Goal: Navigation & Orientation: Find specific page/section

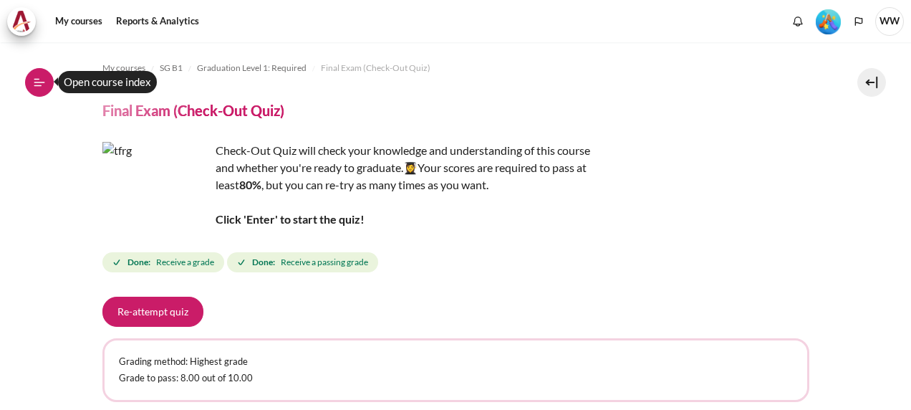
click at [46, 90] on button "Open course index" at bounding box center [39, 82] width 29 height 29
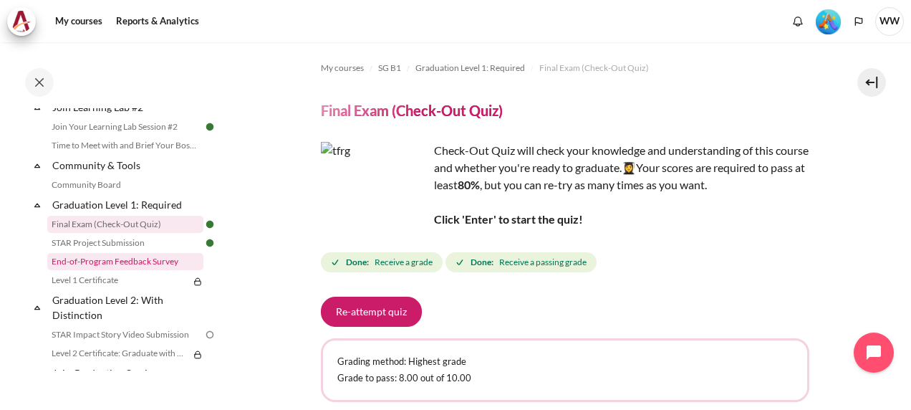
click at [132, 270] on link "End-of-Program Feedback Survey" at bounding box center [125, 261] width 156 height 17
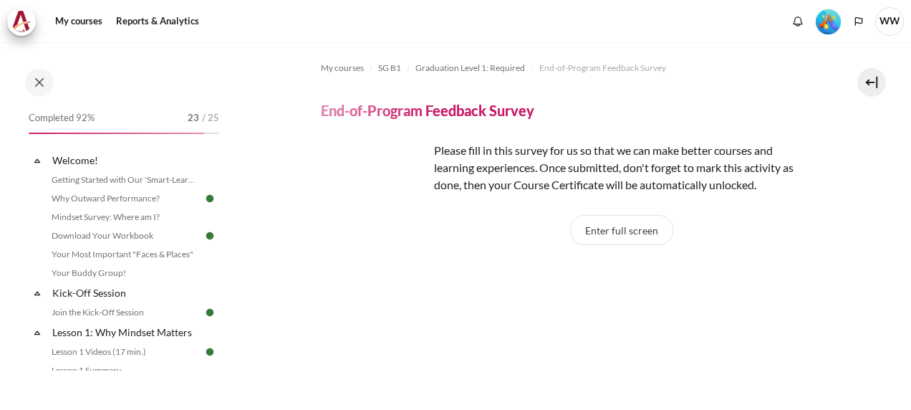
scroll to position [1504, 0]
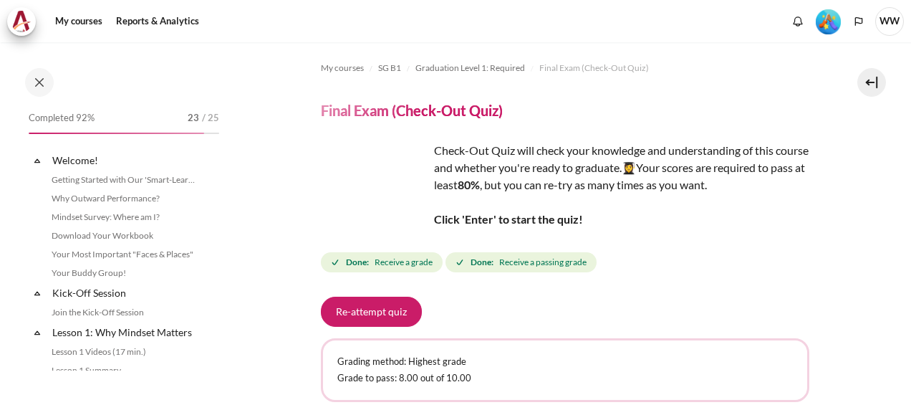
scroll to position [1467, 0]
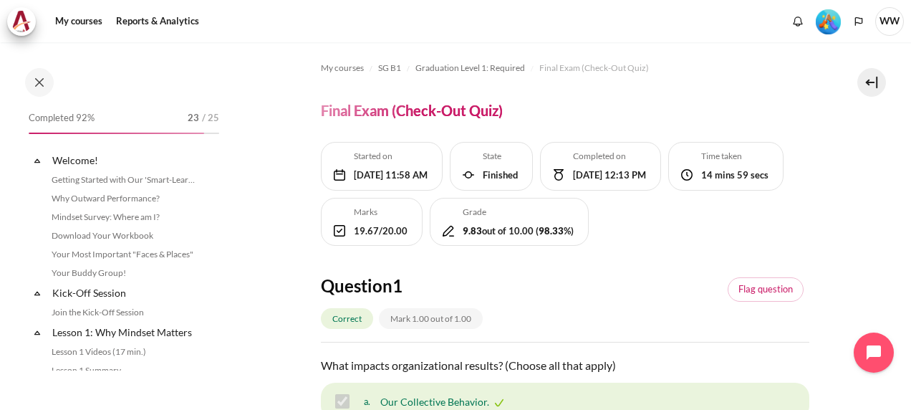
scroll to position [1467, 0]
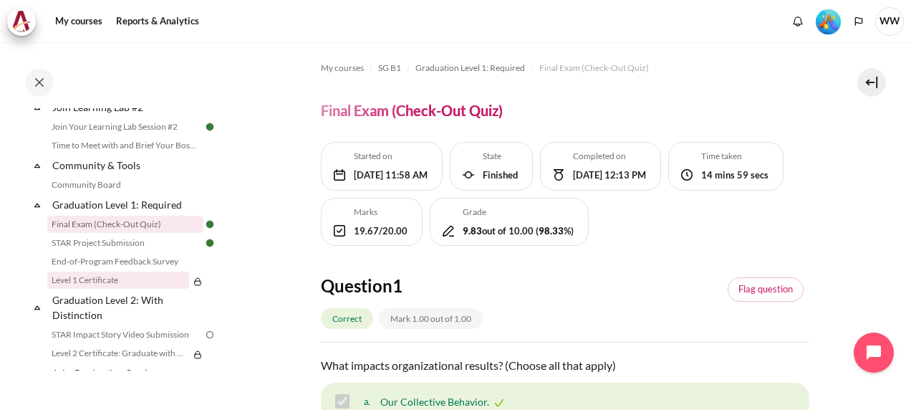
click at [129, 289] on link "Level 1 Certificate" at bounding box center [118, 280] width 142 height 17
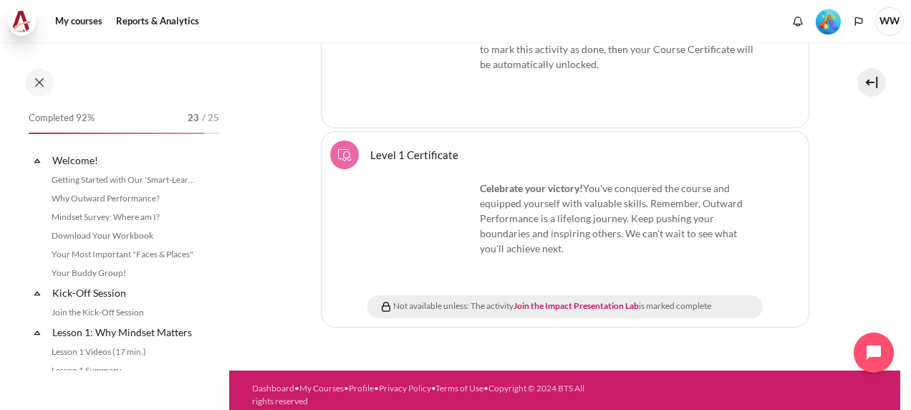
scroll to position [1523, 0]
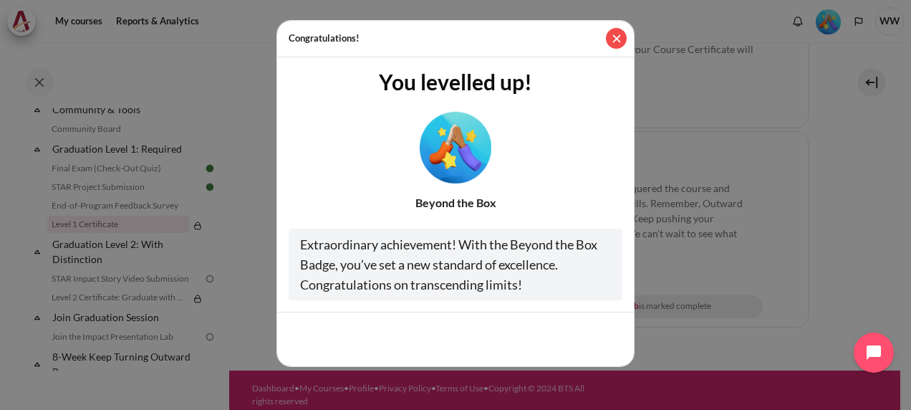
click at [613, 38] on button "Close" at bounding box center [616, 38] width 21 height 21
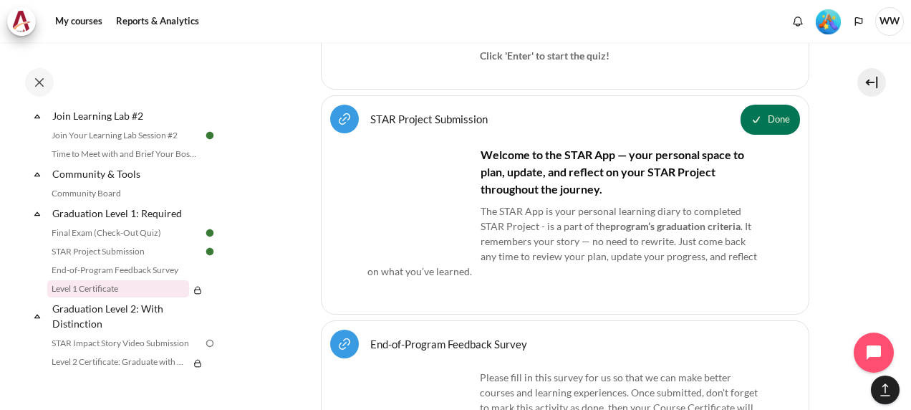
scroll to position [2040, 0]
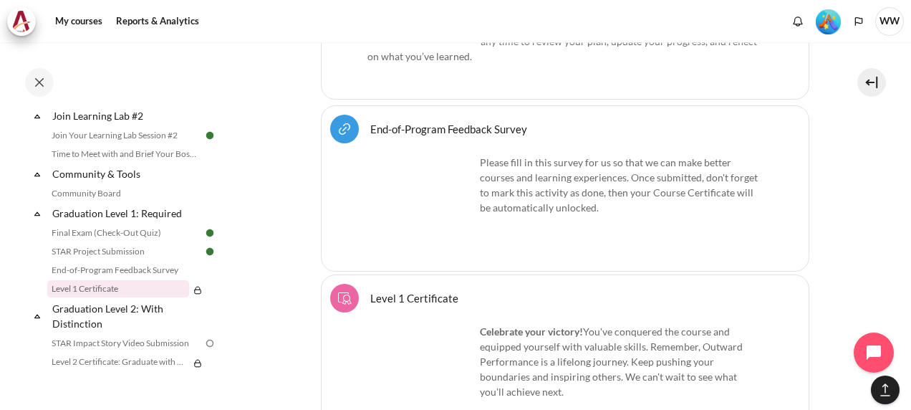
click at [408, 176] on img "Content" at bounding box center [421, 208] width 107 height 107
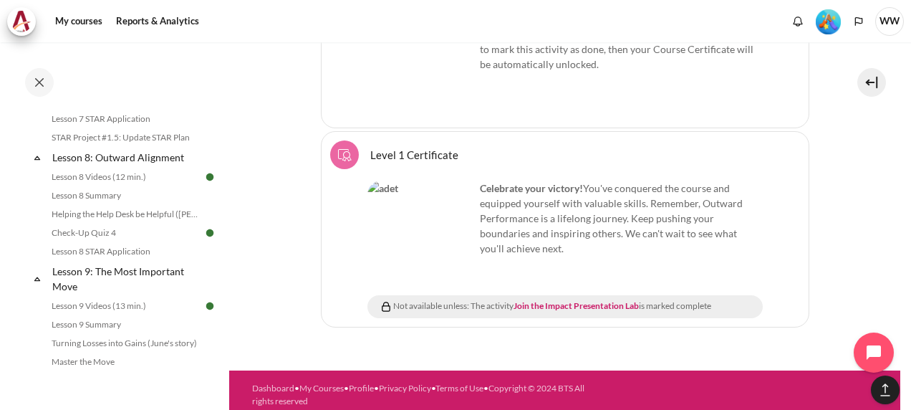
scroll to position [1029, 0]
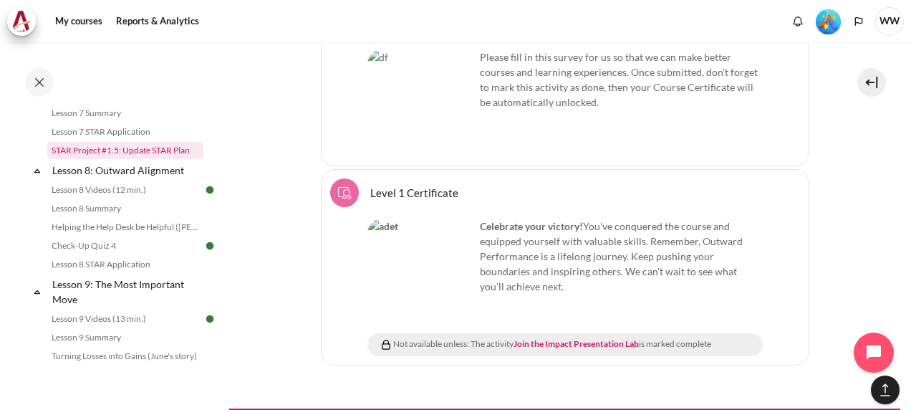
click at [174, 159] on link "STAR Project #1.5: Update STAR Plan" at bounding box center [125, 150] width 156 height 17
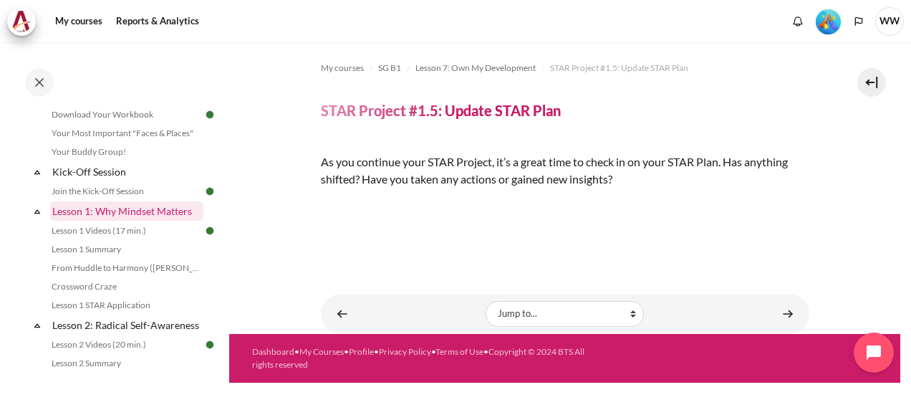
scroll to position [143, 0]
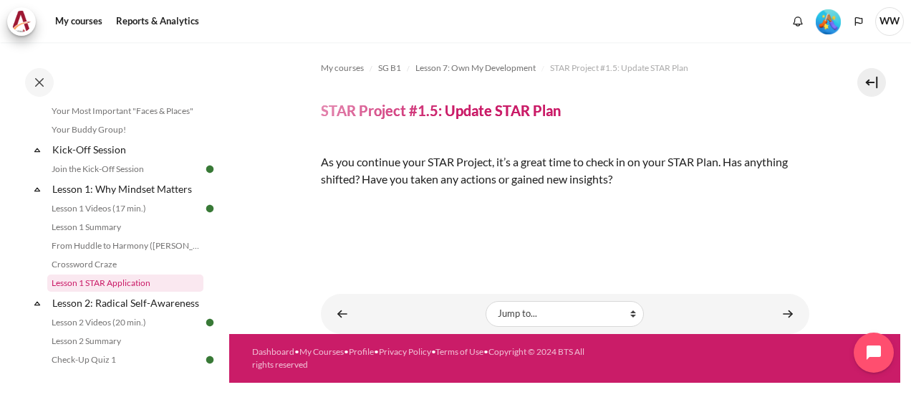
click at [124, 278] on link "Lesson 1 STAR Application" at bounding box center [125, 282] width 156 height 17
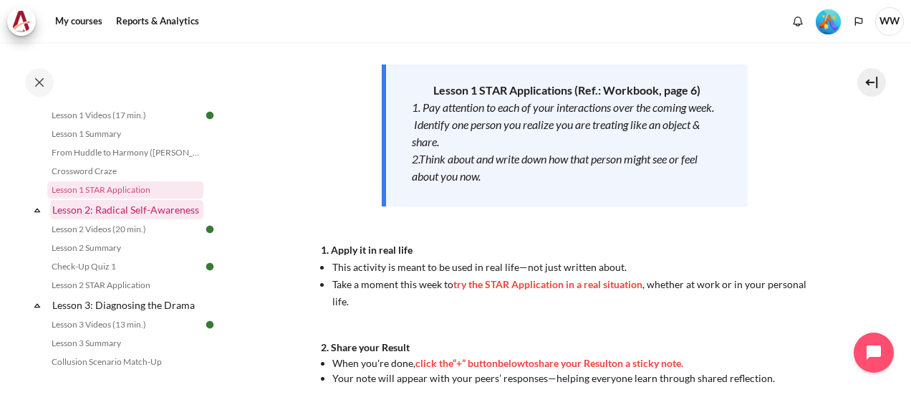
scroll to position [259, 0]
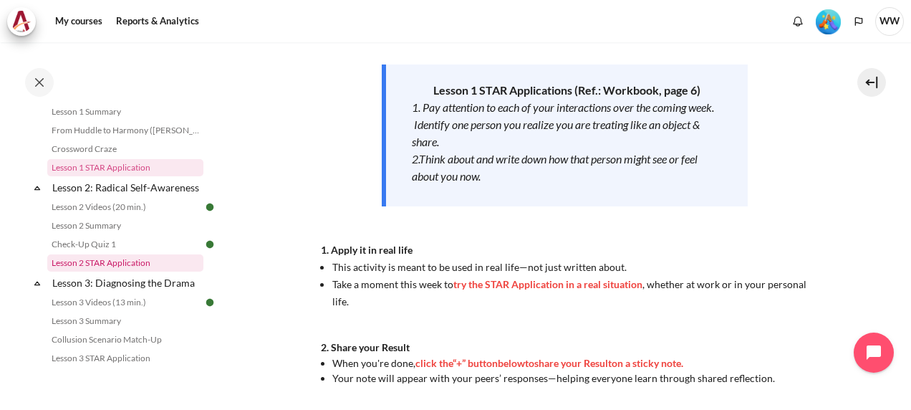
click at [128, 272] on link "Lesson 2 STAR Application" at bounding box center [125, 262] width 156 height 17
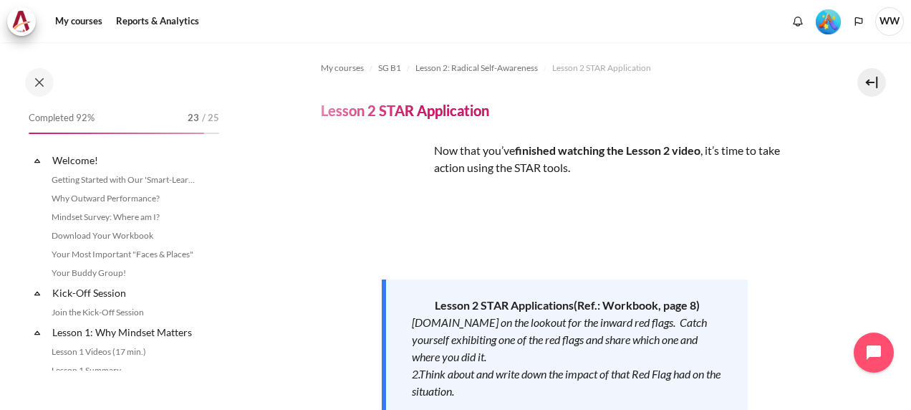
scroll to position [297, 0]
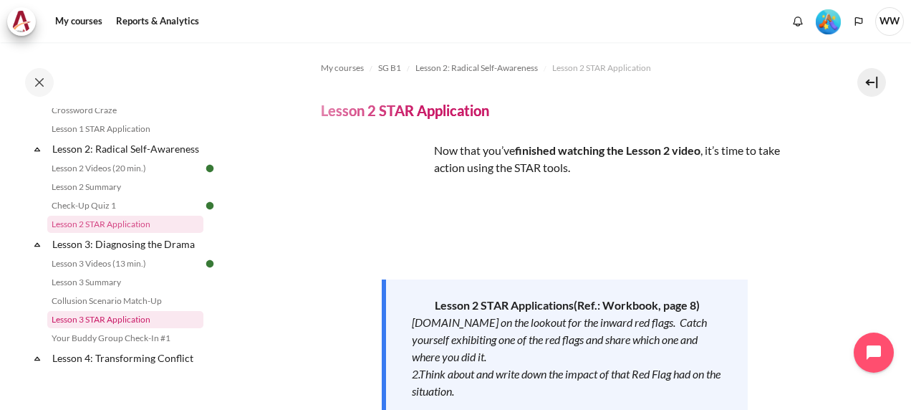
click at [140, 328] on link "Lesson 3 STAR Application" at bounding box center [125, 319] width 156 height 17
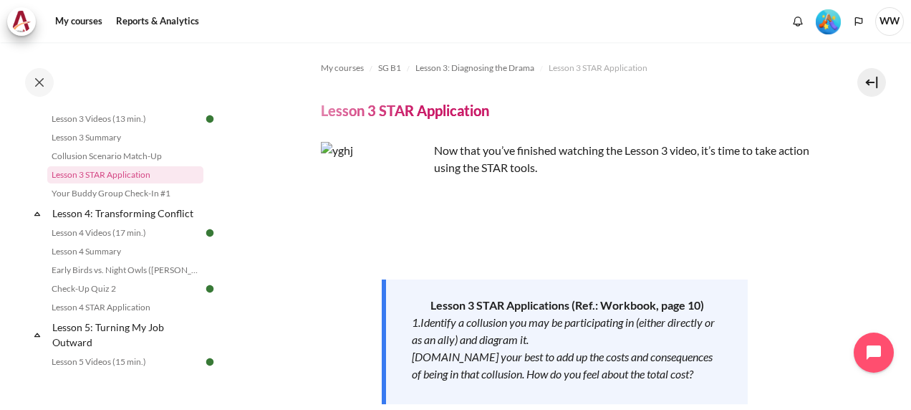
scroll to position [464, 0]
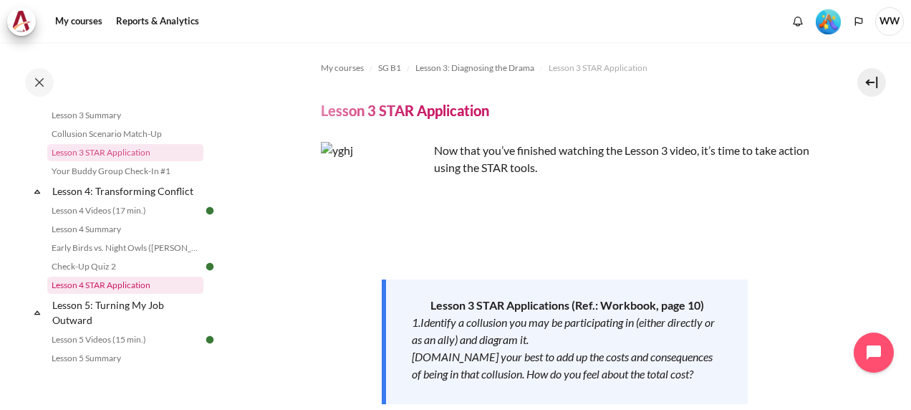
click at [153, 294] on link "Lesson 4 STAR Application" at bounding box center [125, 285] width 156 height 17
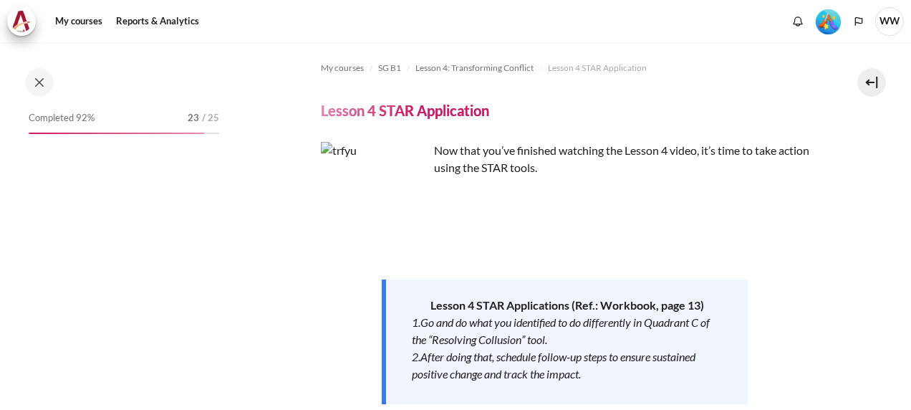
scroll to position [525, 0]
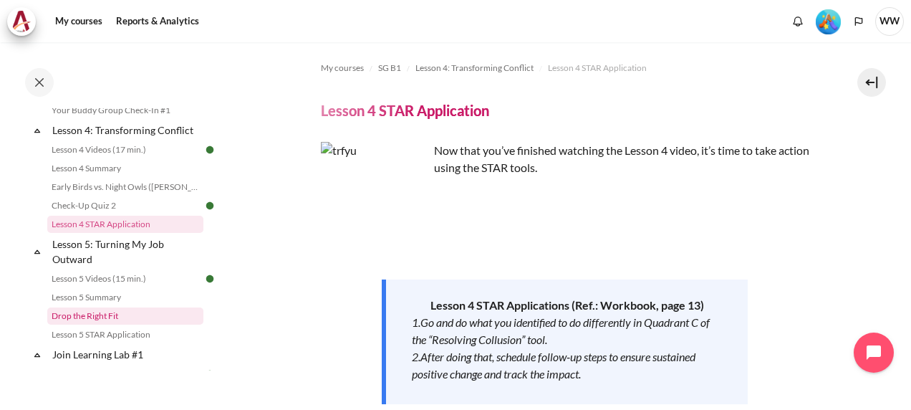
click at [123, 325] on link "Drop the Right Fit" at bounding box center [125, 315] width 156 height 17
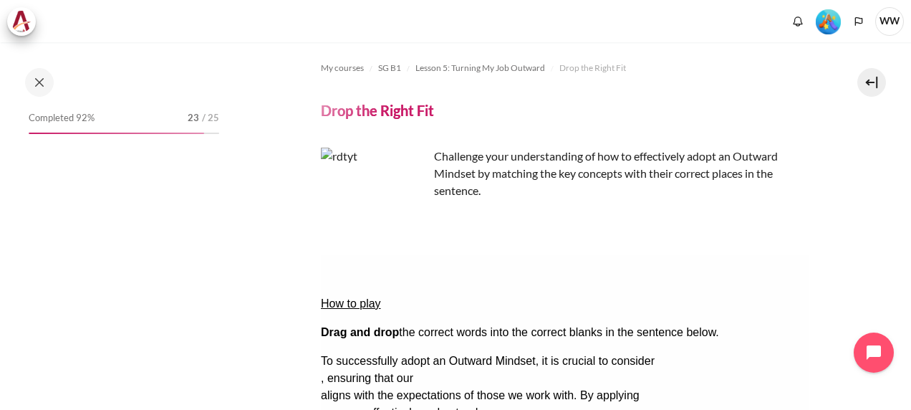
scroll to position [617, 0]
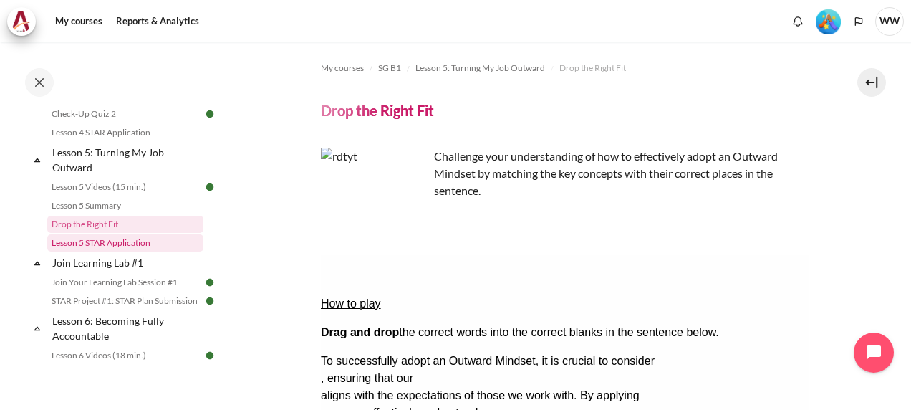
click at [120, 249] on link "Lesson 5 STAR Application" at bounding box center [125, 242] width 156 height 17
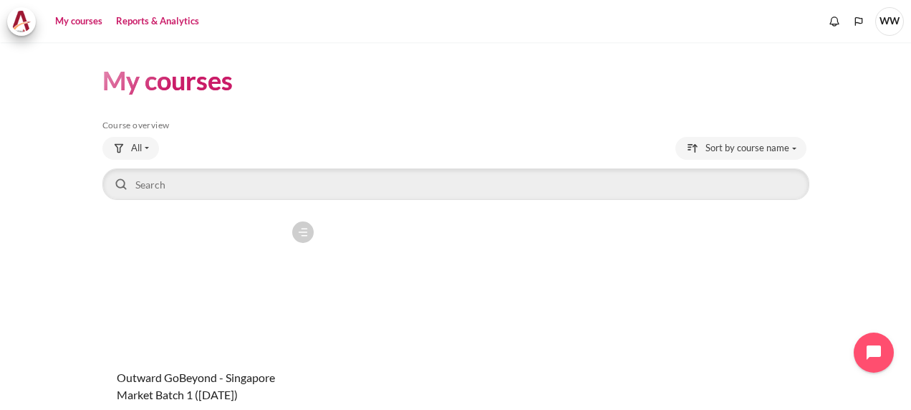
click at [168, 23] on link "Reports & Analytics" at bounding box center [157, 21] width 93 height 29
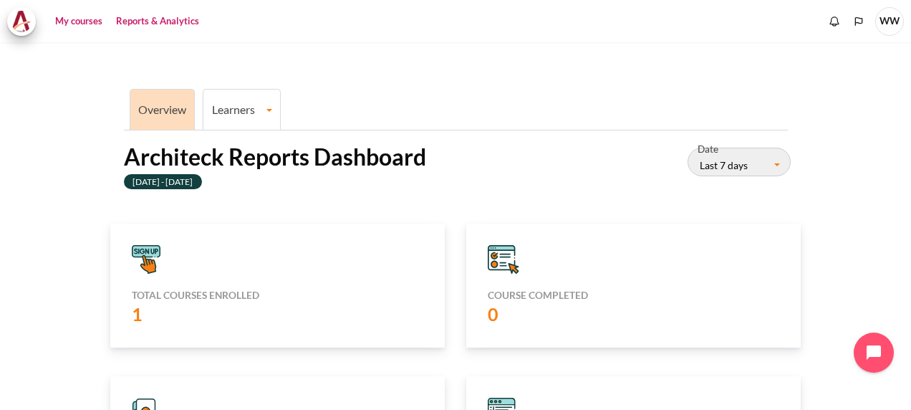
click at [87, 21] on link "My courses" at bounding box center [78, 21] width 57 height 29
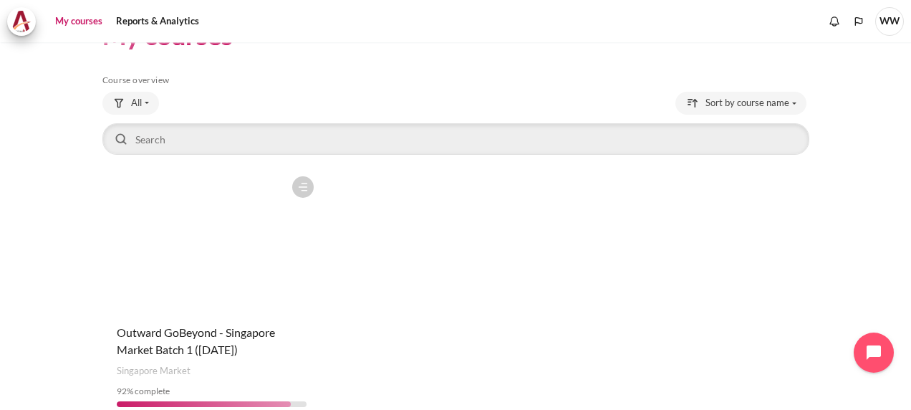
scroll to position [113, 0]
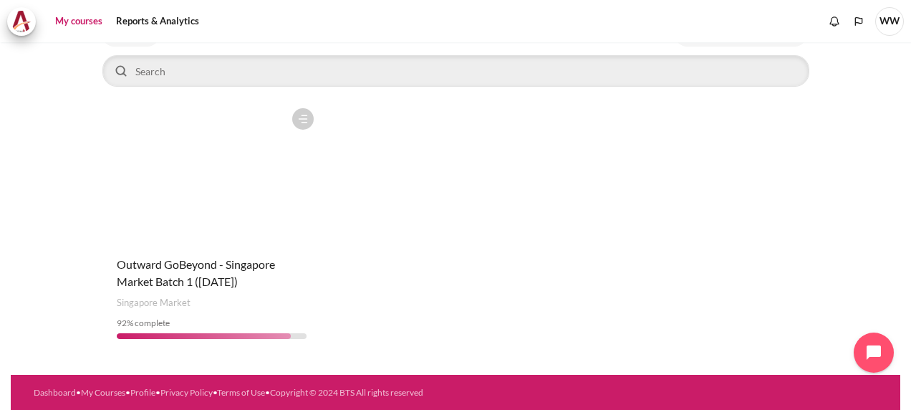
click at [251, 271] on h4 "Course name Outward GoBeyond - Singapore Market Batch 1 ([DATE])" at bounding box center [212, 273] width 190 height 34
click at [241, 259] on span "Outward GoBeyond - Singapore Market Batch 1 ([DATE])" at bounding box center [196, 272] width 158 height 31
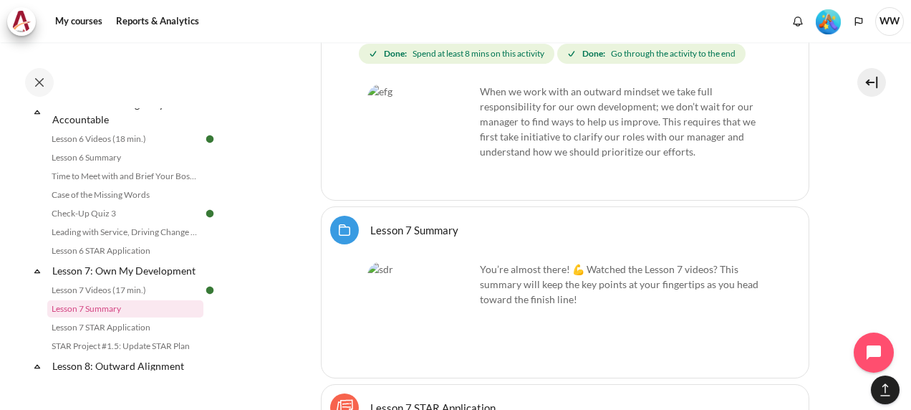
scroll to position [11861, 0]
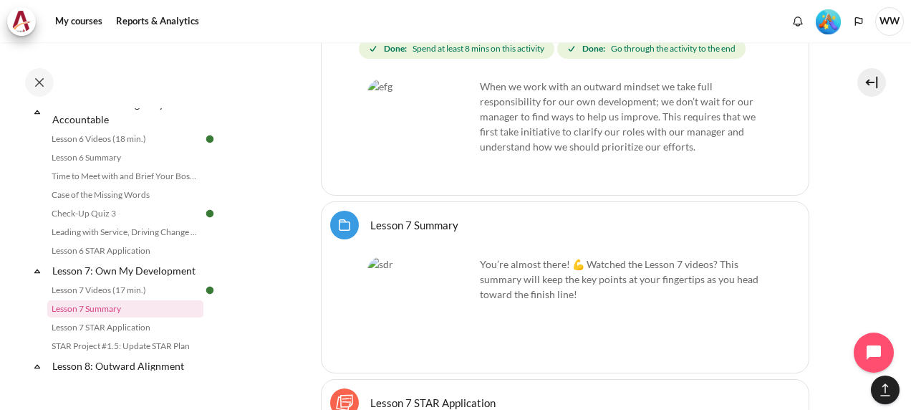
drag, startPoint x: 633, startPoint y: 306, endPoint x: 615, endPoint y: 441, distance: 135.9
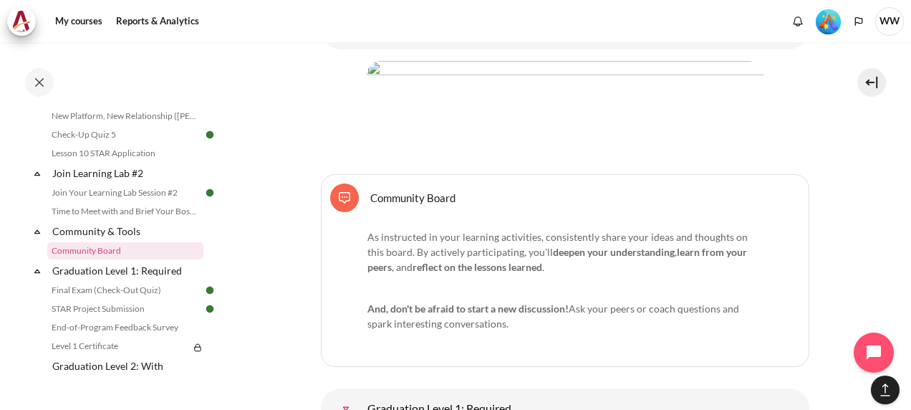
scroll to position [18022, 0]
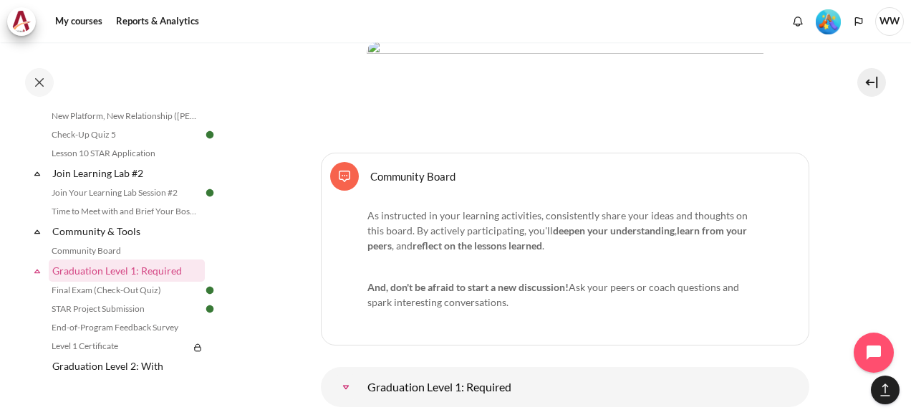
click at [341, 373] on link "Graduation Level 1: Required" at bounding box center [346, 387] width 29 height 29
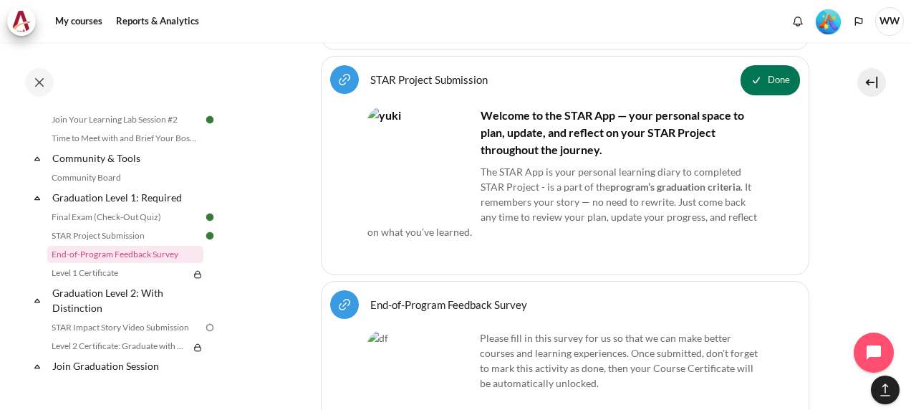
scroll to position [0, 0]
